Goal: Information Seeking & Learning: Learn about a topic

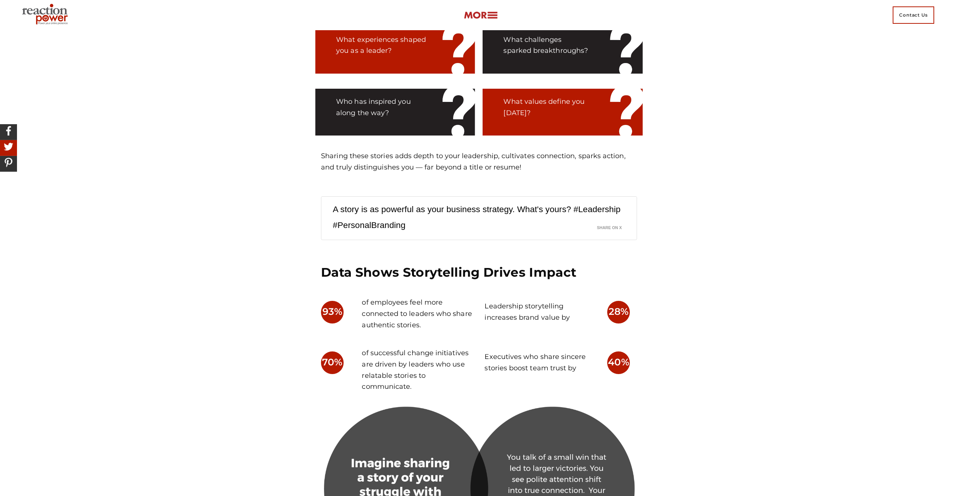
scroll to position [1201, 0]
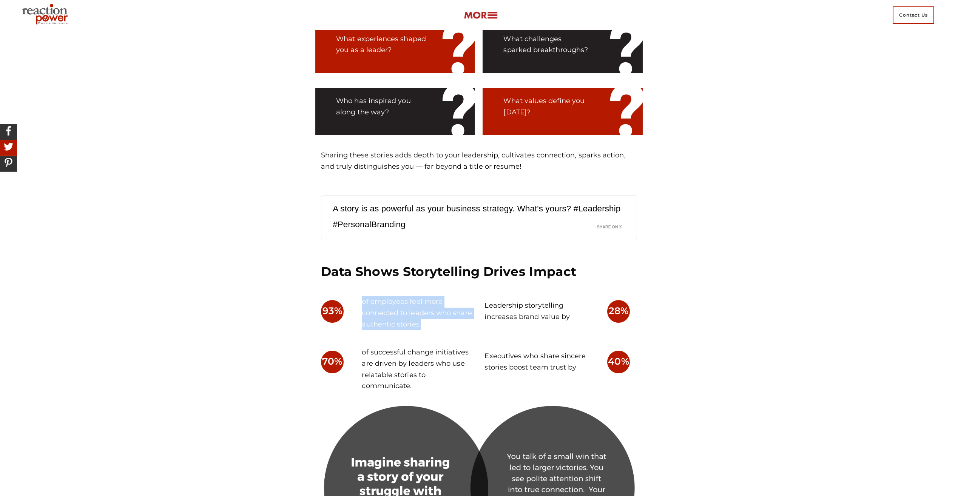
drag, startPoint x: 341, startPoint y: 306, endPoint x: 452, endPoint y: 330, distance: 113.9
click at [452, 330] on div "93% of employees feel more connected to leaders who share authentic stories." at bounding box center [397, 318] width 164 height 51
drag, startPoint x: 452, startPoint y: 330, endPoint x: 356, endPoint y: 369, distance: 103.6
click at [356, 369] on div "of successful change initiatives are driven by leaders who use relatable storie…" at bounding box center [417, 374] width 123 height 62
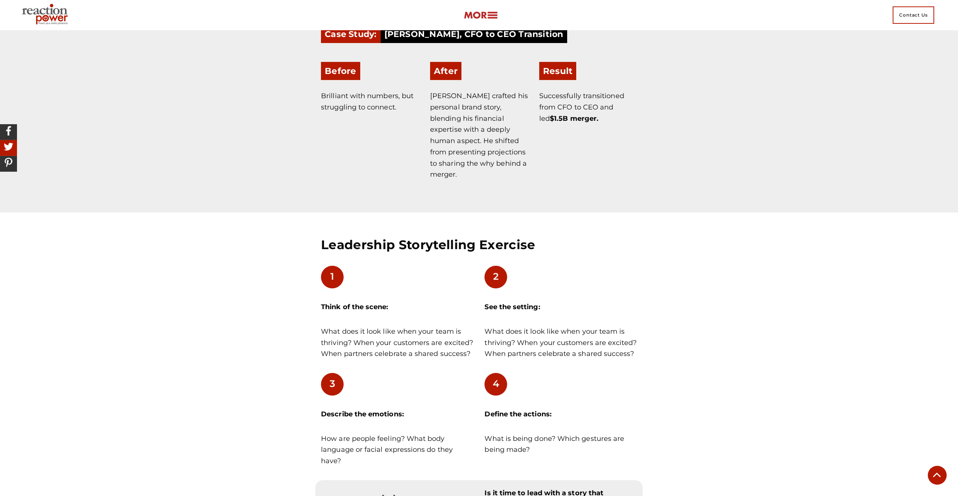
scroll to position [3844, 0]
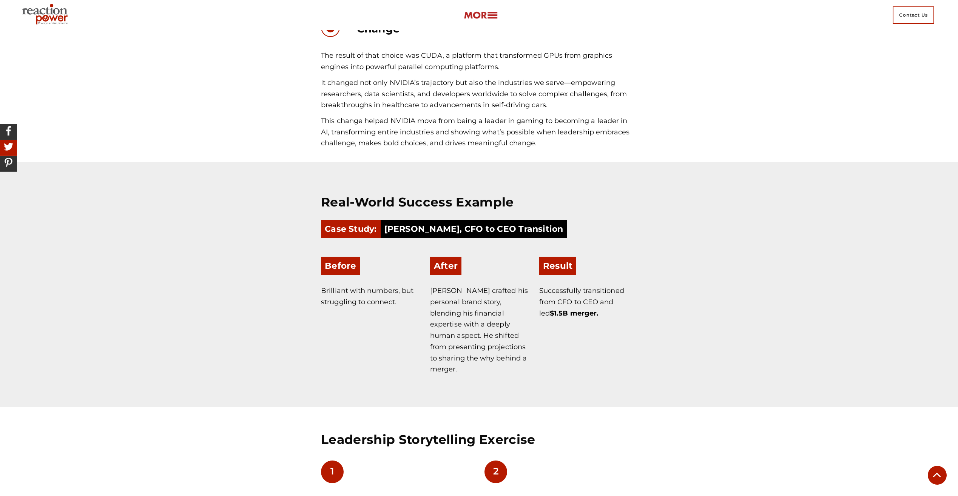
click at [454, 136] on p "This change helped NVIDIA move from being a leader in gaming to becoming a lead…" at bounding box center [479, 133] width 316 height 34
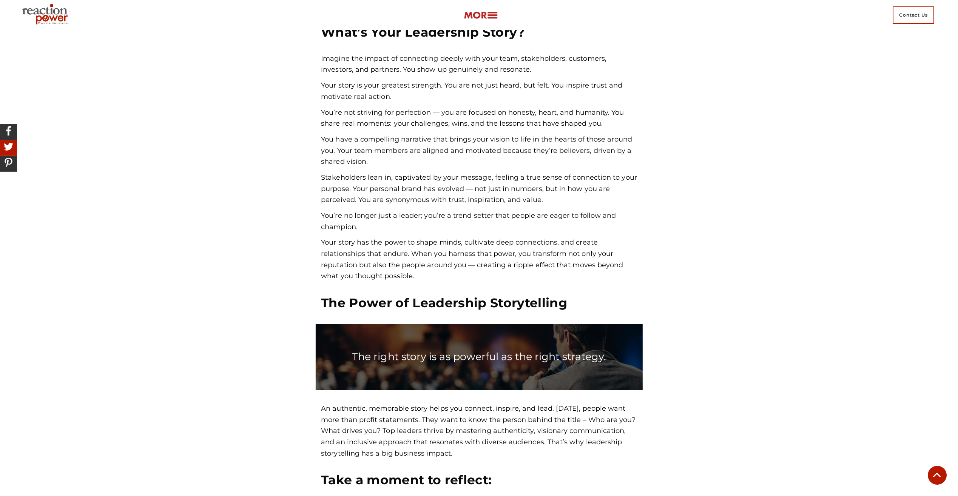
scroll to position [0, 0]
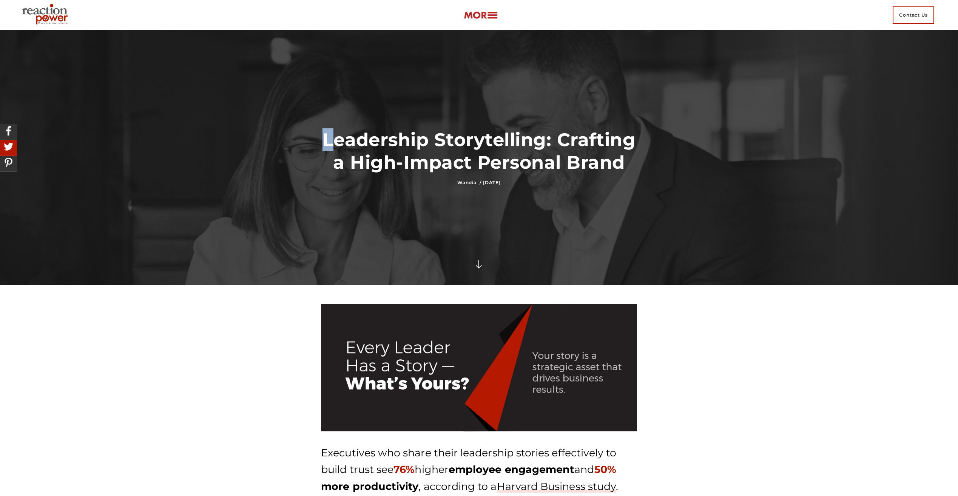
drag, startPoint x: 329, startPoint y: 133, endPoint x: 576, endPoint y: 200, distance: 255.7
click at [576, 200] on div "Leadership Storytelling: Crafting a High-Impact Personal Brand [GEOGRAPHIC_DATA…" at bounding box center [479, 157] width 958 height 255
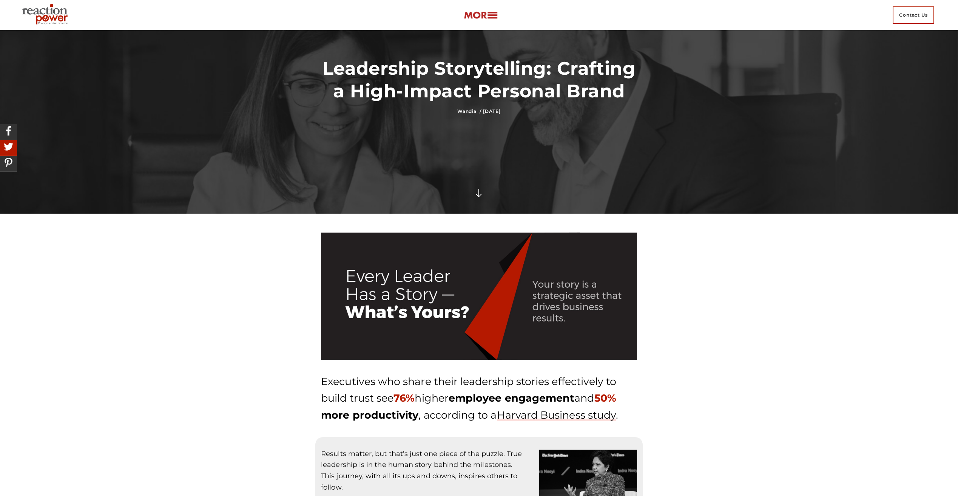
scroll to position [76, 0]
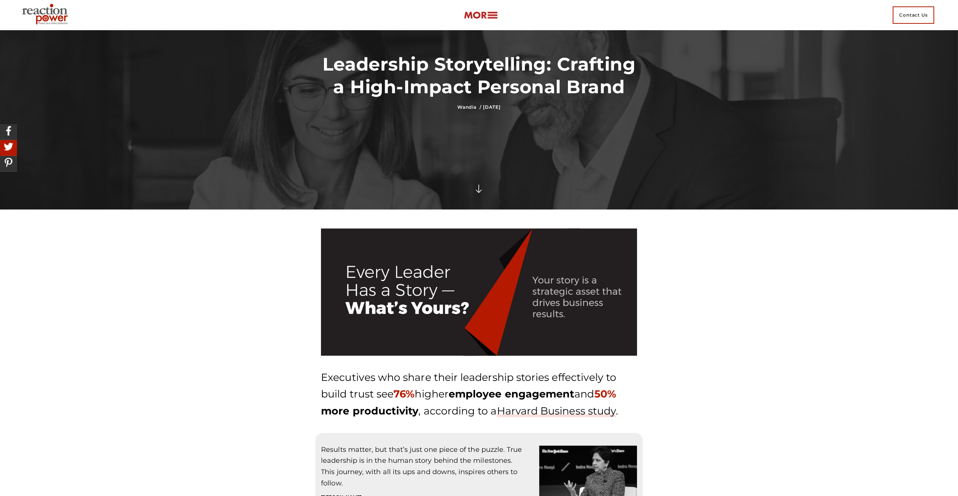
click at [327, 397] on p "Executives who share their leadership stories effectively to build trust see 76…" at bounding box center [479, 394] width 316 height 51
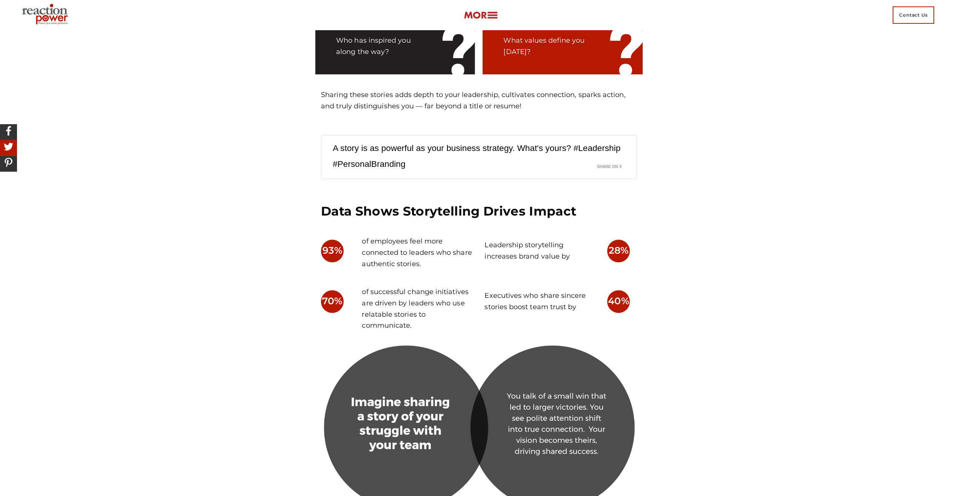
scroll to position [3117, 0]
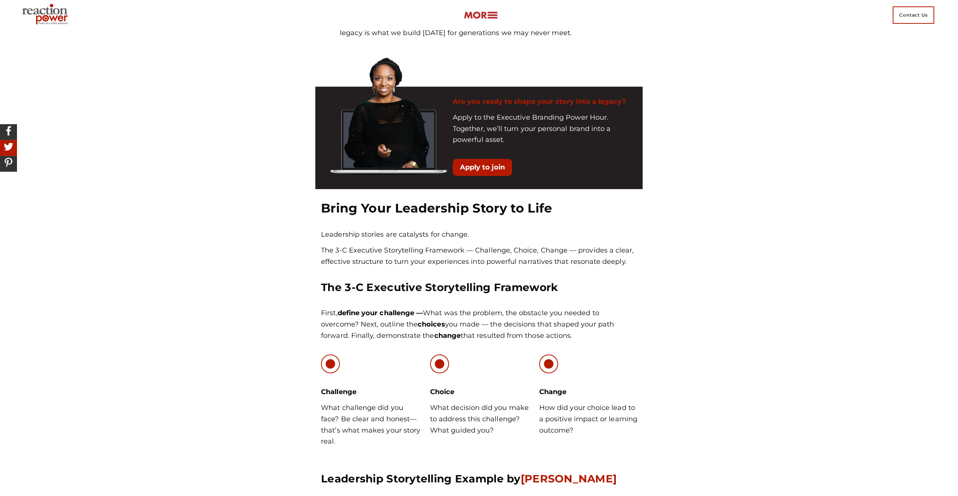
click at [490, 245] on p "The 3-C Executive Storytelling Framework — Challenge, Choice, Change — provides…" at bounding box center [479, 256] width 316 height 22
click at [367, 256] on p "The 3-C Executive Storytelling Framework — Challenge, Choice, Change — provides…" at bounding box center [479, 256] width 316 height 22
click at [336, 248] on p "The 3-C Executive Storytelling Framework — Challenge, Choice, Change — provides…" at bounding box center [479, 256] width 316 height 22
drag, startPoint x: 322, startPoint y: 247, endPoint x: 568, endPoint y: 247, distance: 245.4
click at [568, 247] on p "The 3-C Executive Storytelling Framework — Challenge, Choice, Change — provides…" at bounding box center [479, 256] width 316 height 22
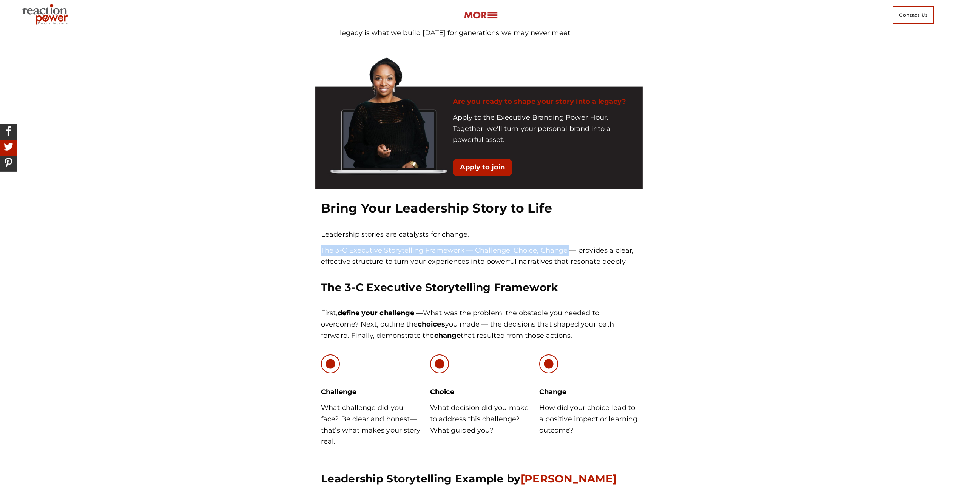
copy p "The 3-C Executive Storytelling Framework — Challenge, Choice, Change"
